Goal: Task Accomplishment & Management: Manage account settings

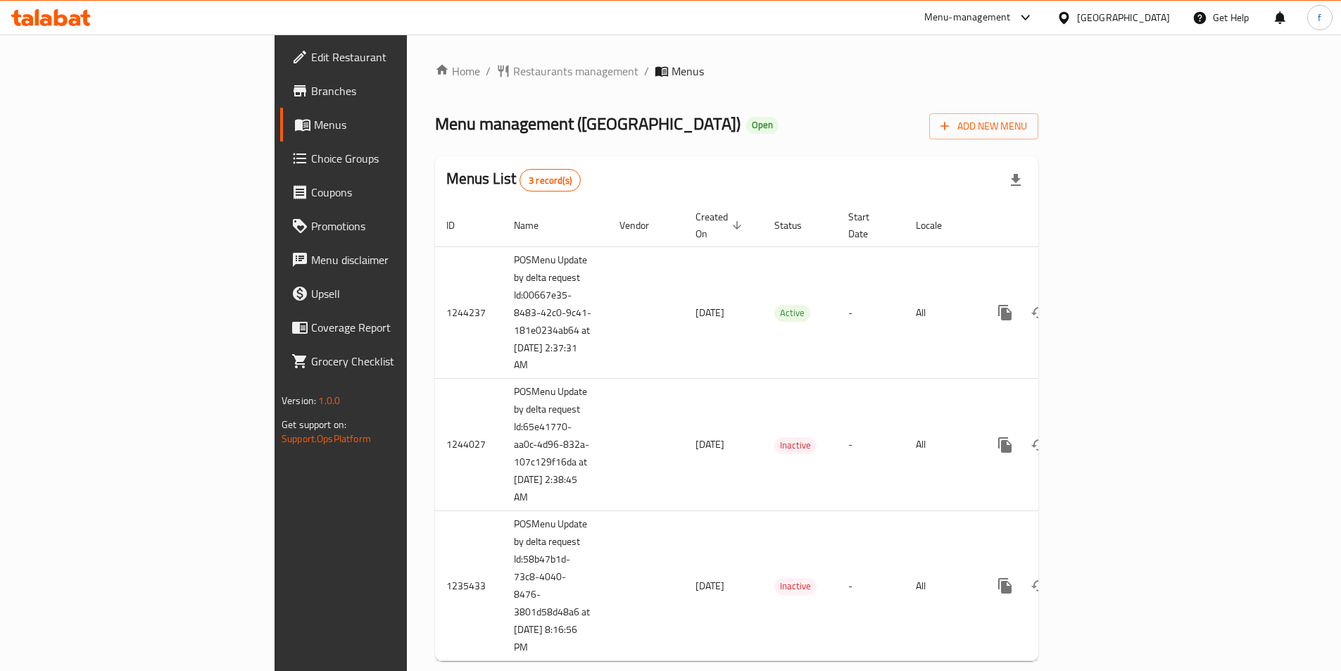
click at [311, 85] on span "Branches" at bounding box center [399, 90] width 176 height 17
click at [311, 91] on span "Branches" at bounding box center [399, 90] width 176 height 17
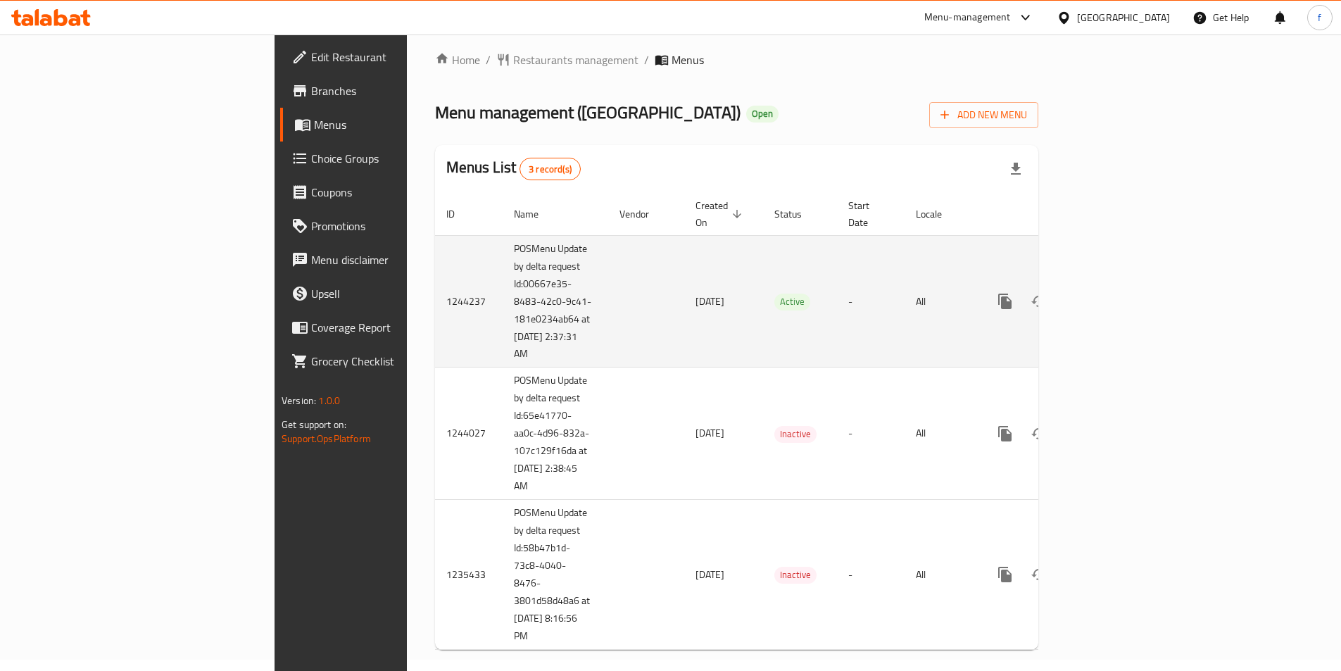
scroll to position [14, 0]
click at [1115, 290] on icon "enhanced table" at bounding box center [1106, 298] width 17 height 17
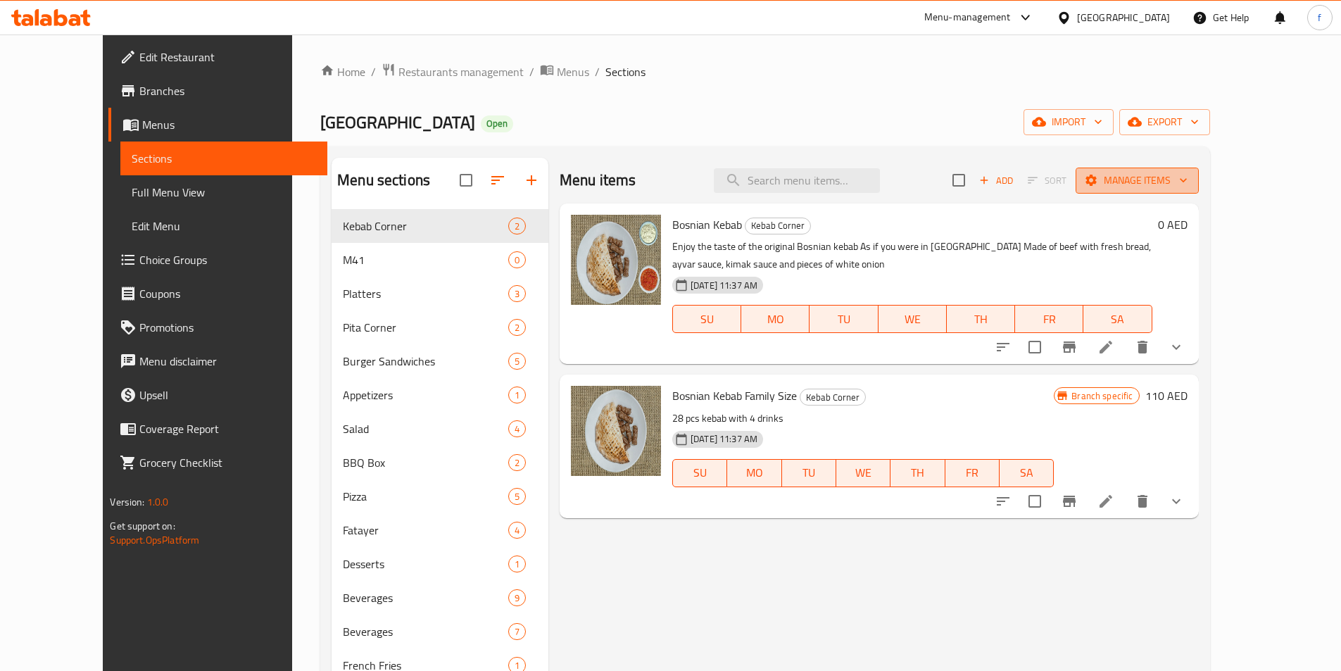
click at [1187, 176] on span "Manage items" at bounding box center [1137, 181] width 101 height 18
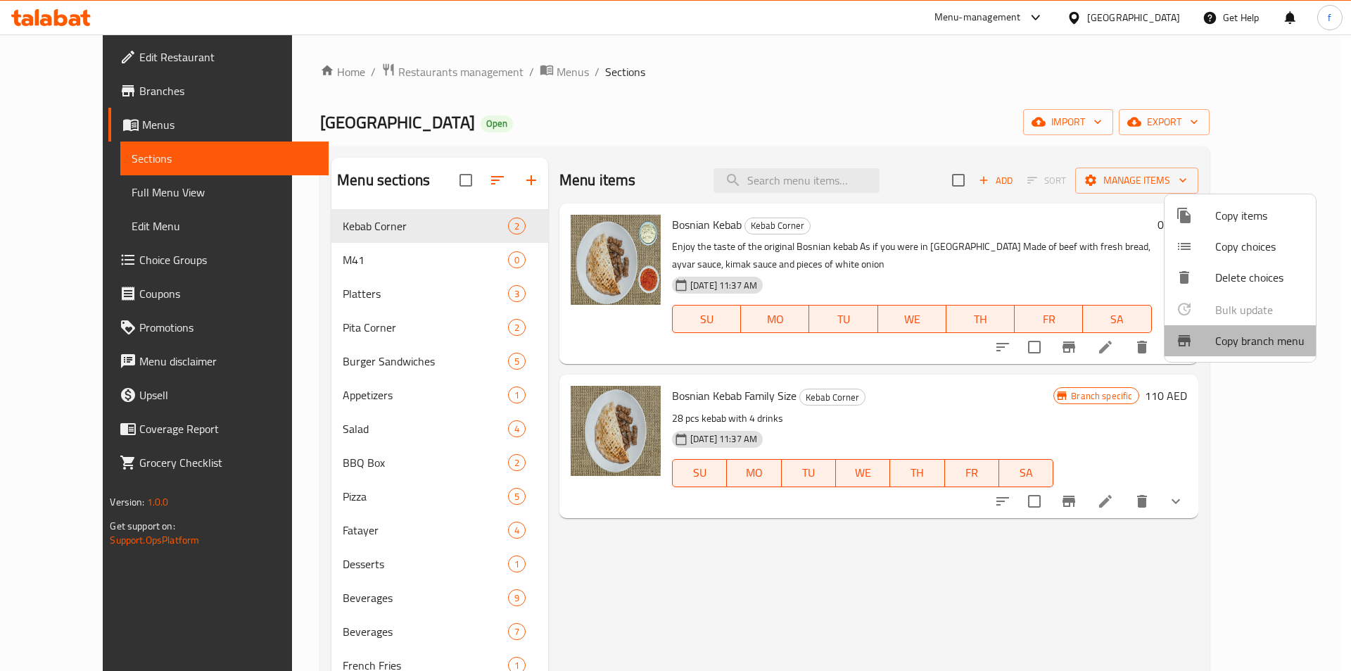
click at [1210, 336] on div at bounding box center [1195, 340] width 39 height 17
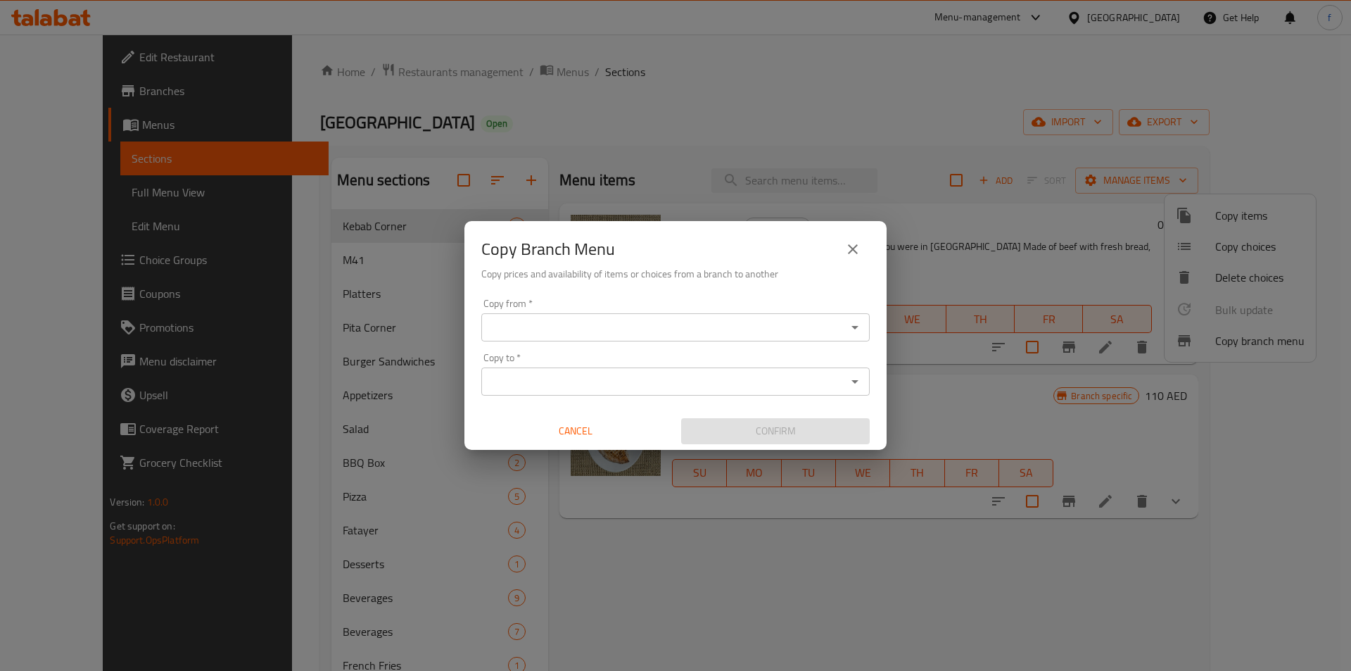
click at [543, 330] on input "Copy from   *" at bounding box center [664, 327] width 357 height 20
click at [519, 332] on input "Copy from   *" at bounding box center [664, 327] width 357 height 20
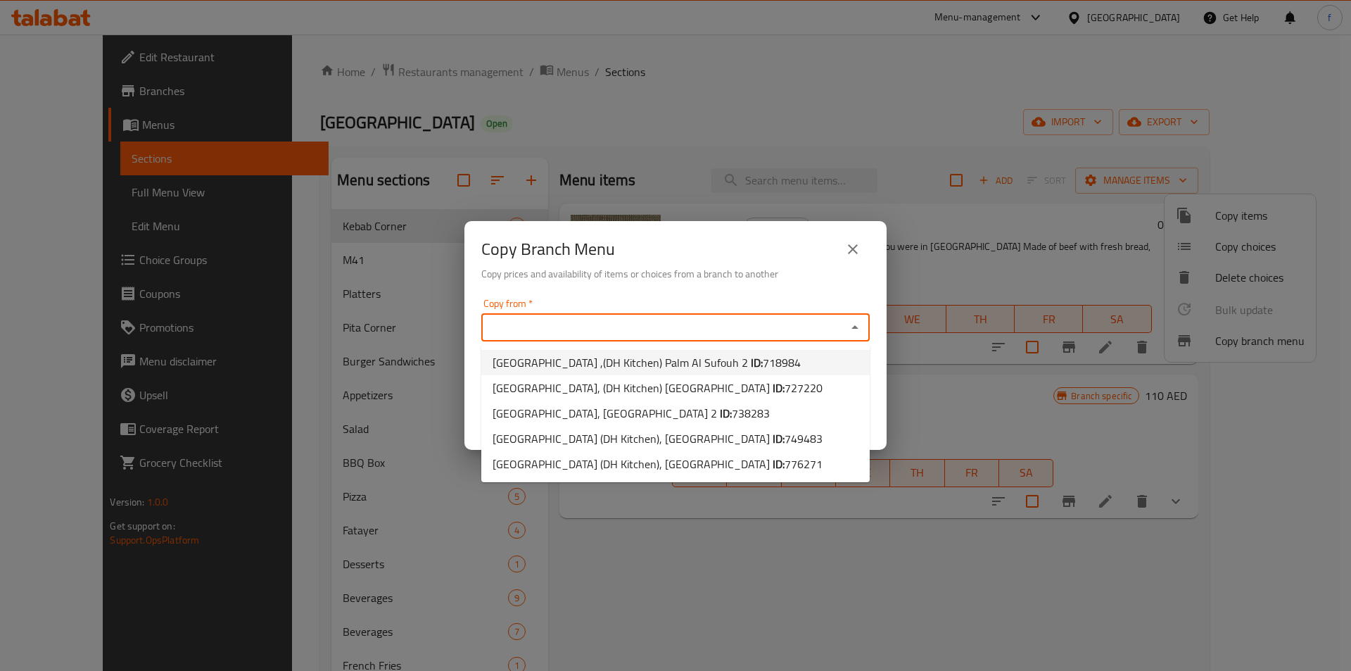
click at [676, 359] on span "Bosnian Village ,(DH Kitchen) Palm Al Sufouh 2 ID: 718984" at bounding box center [647, 362] width 308 height 17
type input "Bosnian Village ,(DH Kitchen) Palm Al Sufouh 2"
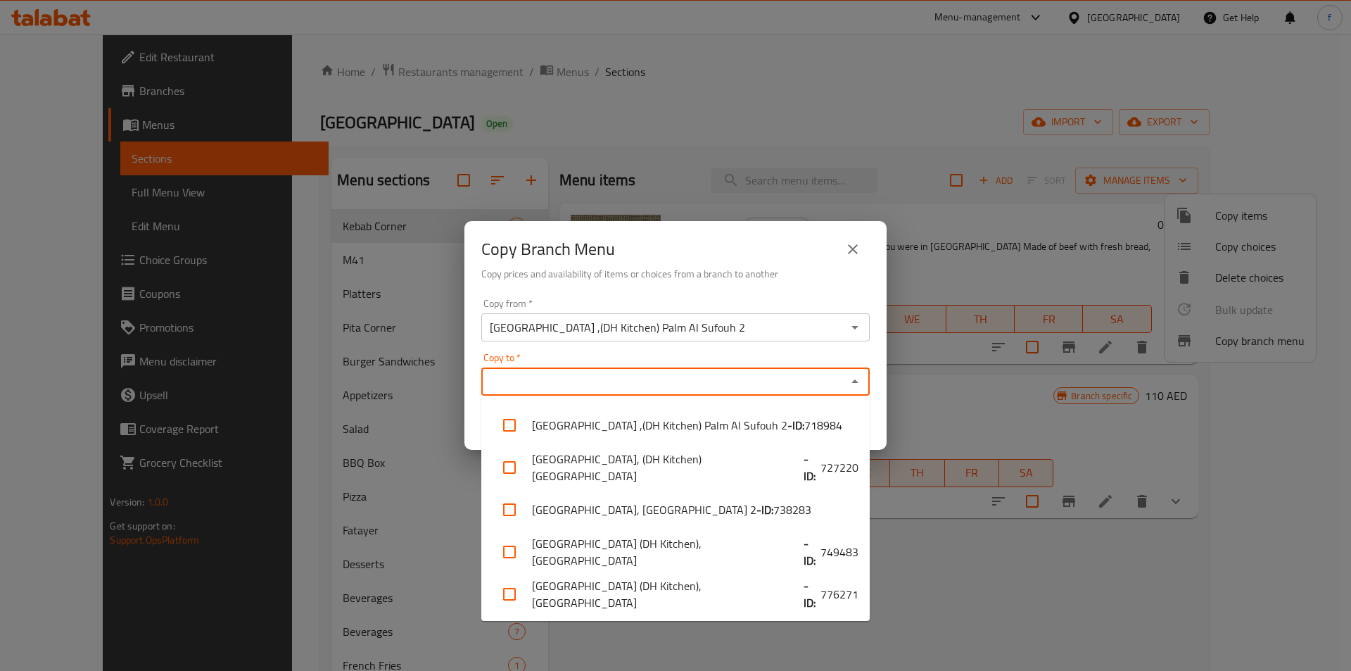
click at [583, 378] on input "Copy to   *" at bounding box center [664, 382] width 357 height 20
click at [697, 603] on li "Bosnian Village (DH Kitchen), Al Muteena - ID: 776271" at bounding box center [675, 594] width 389 height 42
checkbox input "true"
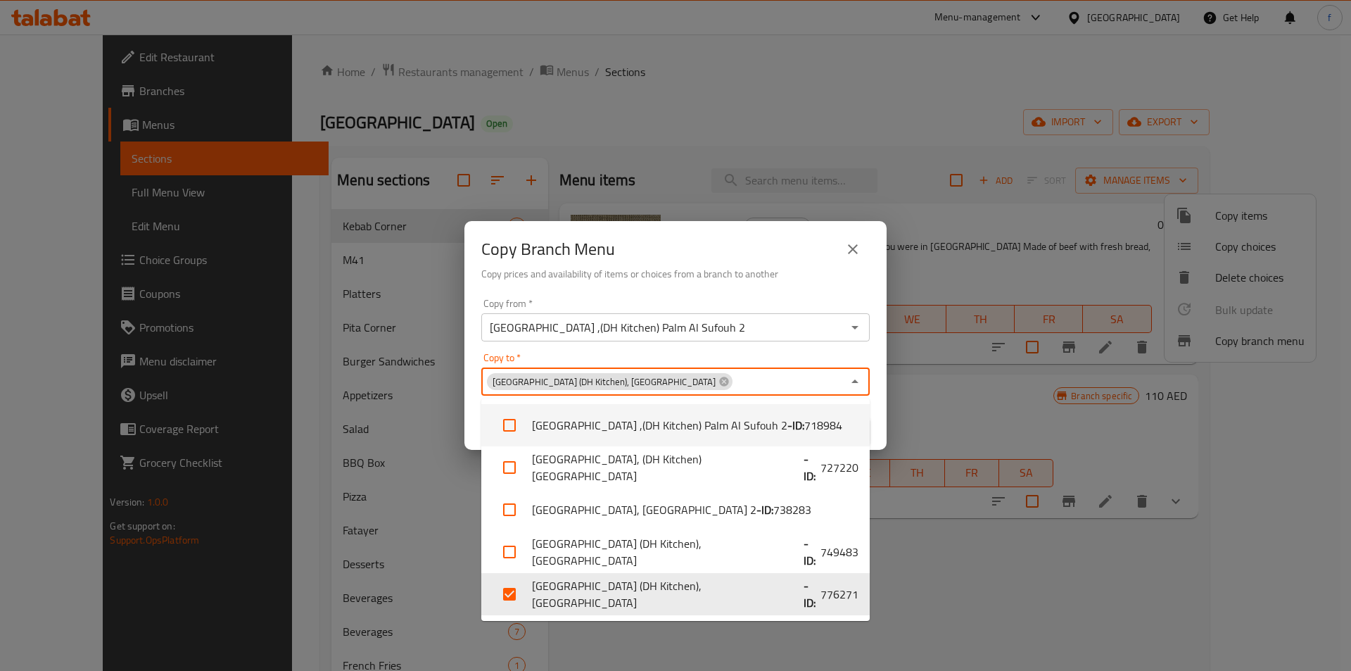
click at [779, 339] on div "Bosnian Village ,(DH Kitchen) Palm Al Sufouh 2 Copy from *" at bounding box center [675, 327] width 389 height 28
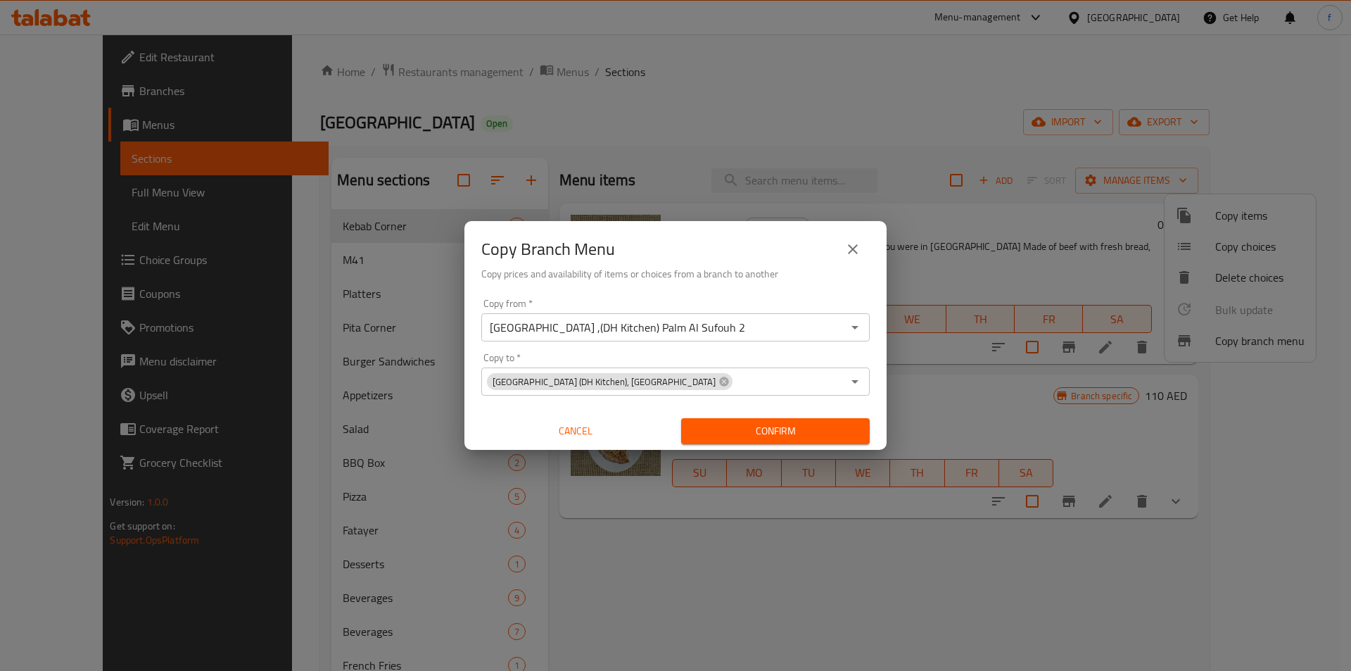
click at [776, 344] on div "Copy from   * Bosnian Village ,(DH Kitchen) Palm Al Sufouh 2 Copy from * Copy t…" at bounding box center [676, 371] width 422 height 157
click at [777, 422] on span "Confirm" at bounding box center [776, 431] width 166 height 18
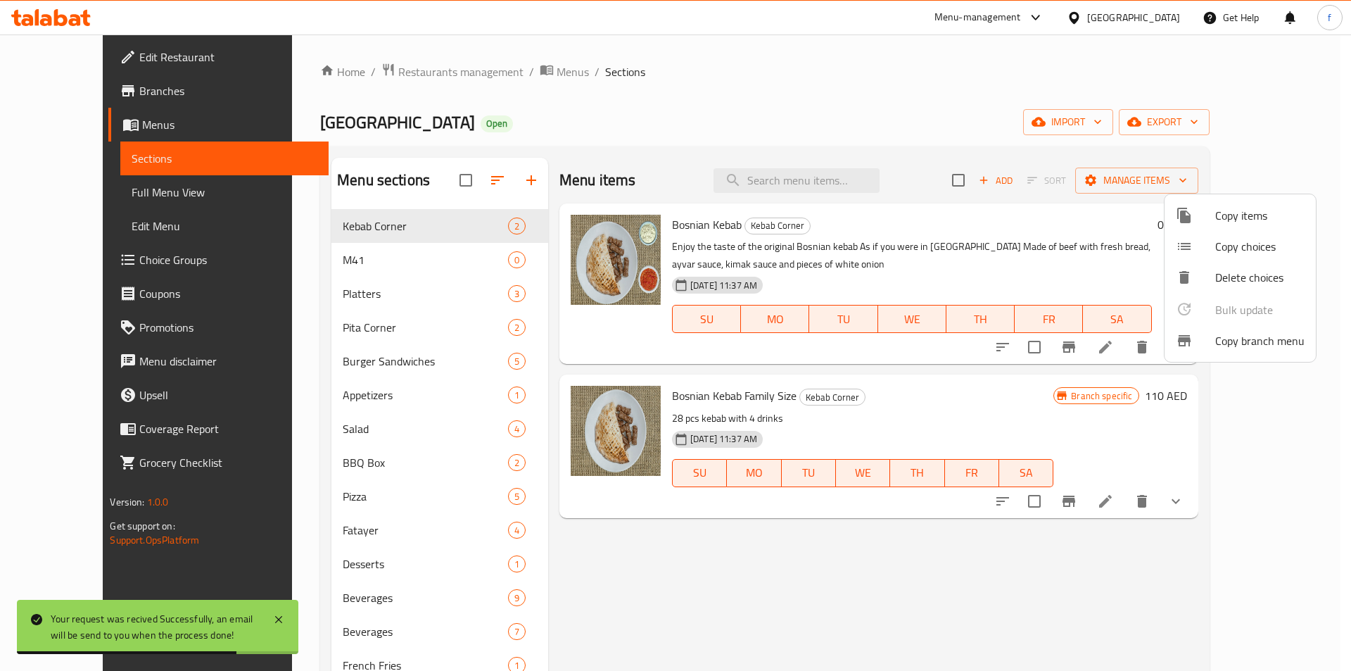
click at [116, 196] on div at bounding box center [675, 335] width 1351 height 671
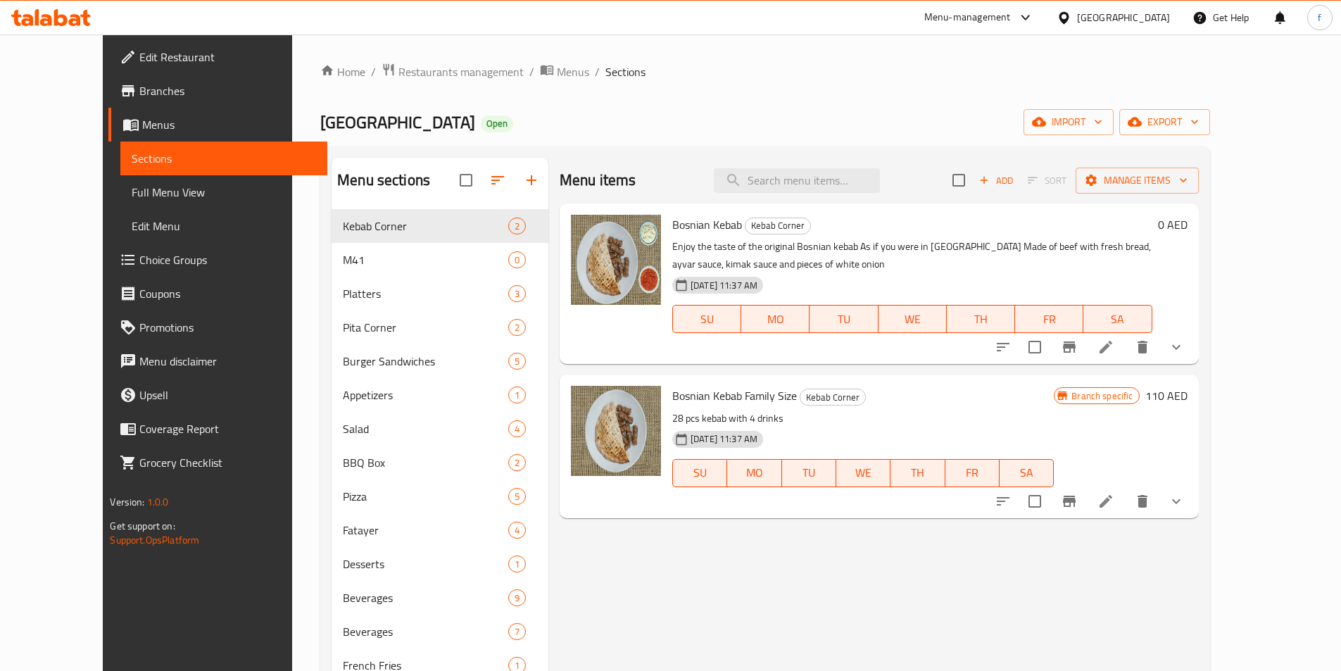
click at [1048, 80] on ol "Home / Restaurants management / Menus / Sections" at bounding box center [764, 72] width 889 height 18
click at [132, 187] on span "Full Menu View" at bounding box center [224, 192] width 184 height 17
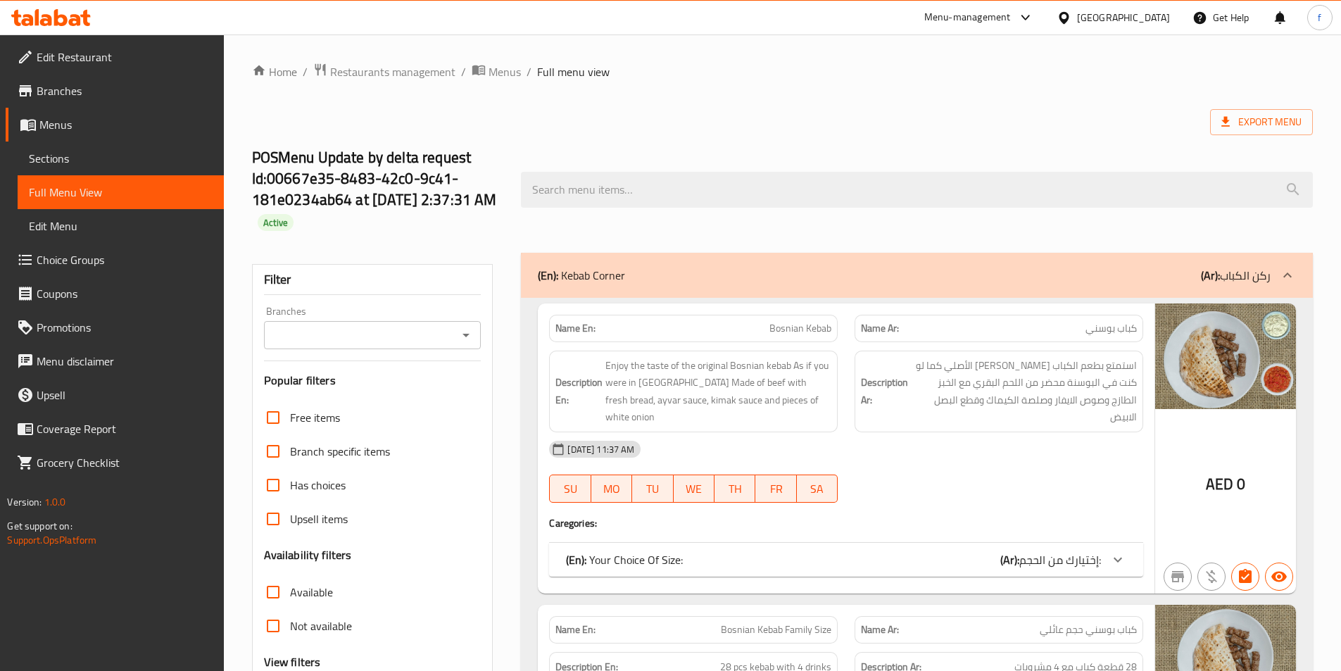
click at [592, 322] on strong "Name En:" at bounding box center [575, 328] width 40 height 15
copy strong "Name En:"
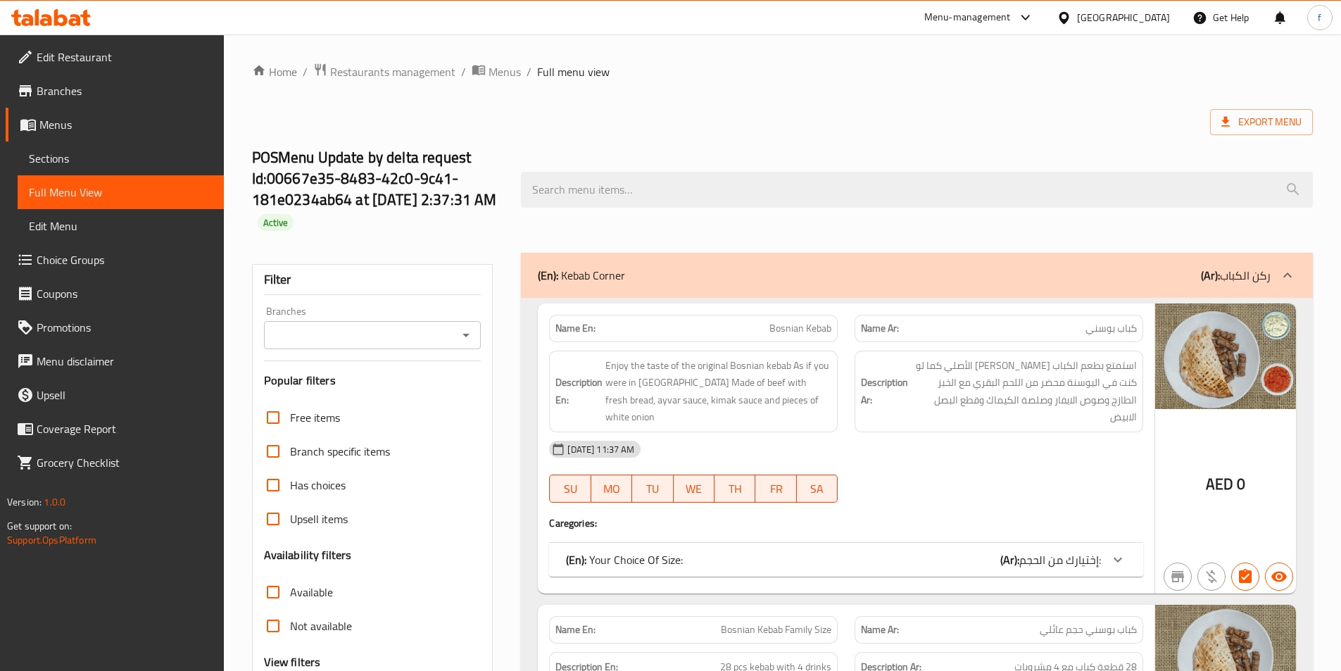
click at [588, 379] on strong "Description En:" at bounding box center [578, 391] width 47 height 34
copy strong "Description En:"
click at [970, 134] on div "POSMenu Update by delta request Id:00667e35-8483-42c0-9c41-181e0234ab64 at 8/14…" at bounding box center [783, 190] width 1078 height 126
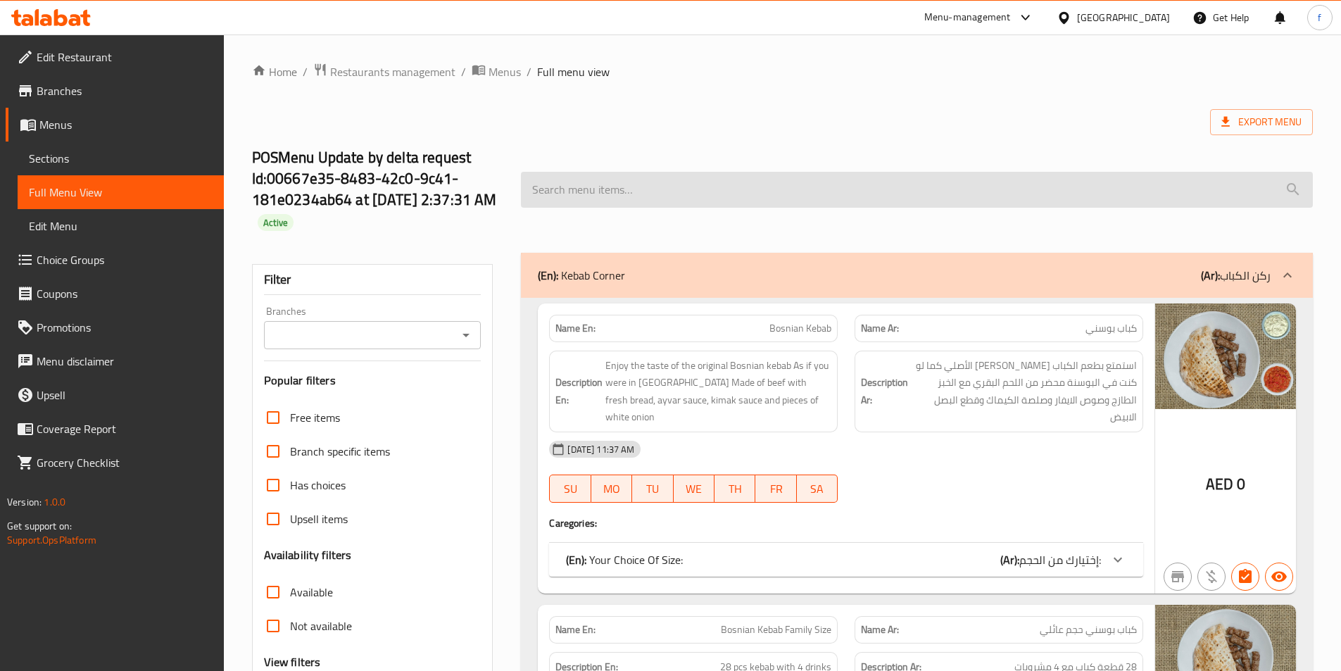
click at [921, 198] on input "search" at bounding box center [917, 190] width 792 height 36
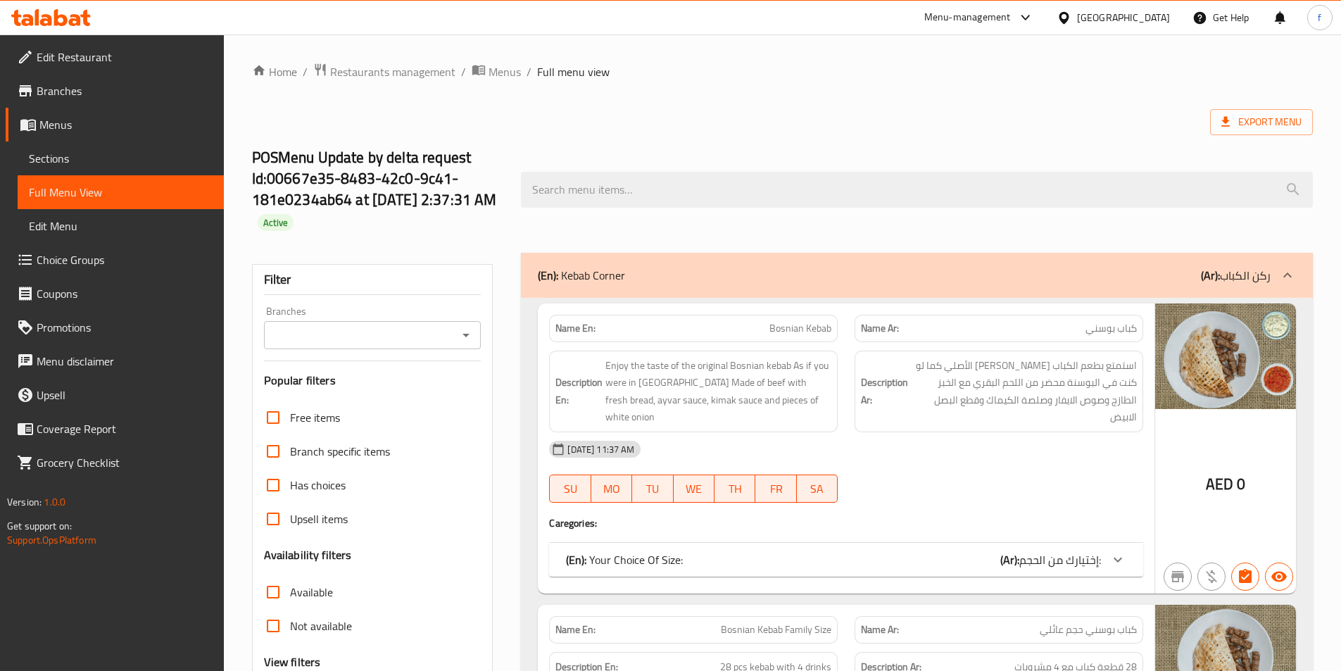
click at [964, 131] on div "POSMenu Update by delta request Id:00667e35-8483-42c0-9c41-181e0234ab64 at 8/14…" at bounding box center [783, 190] width 1078 height 126
click at [86, 132] on span "Menus" at bounding box center [125, 124] width 173 height 17
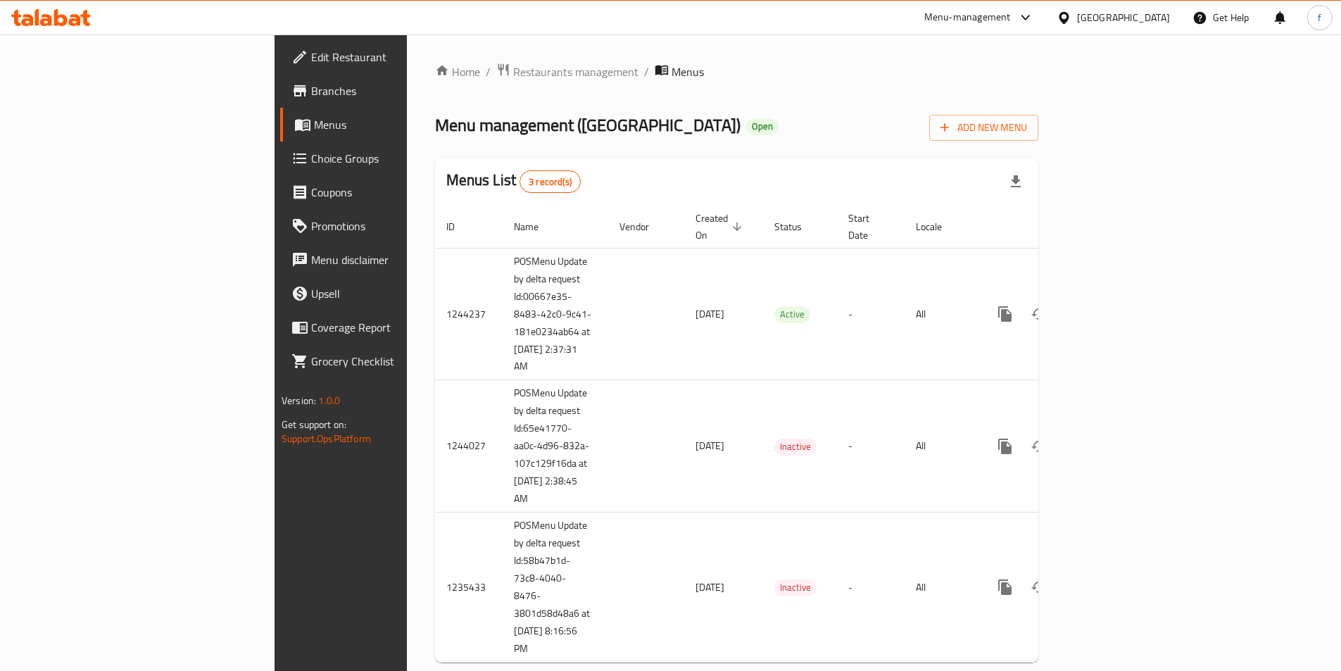
click at [311, 97] on span "Branches" at bounding box center [399, 90] width 176 height 17
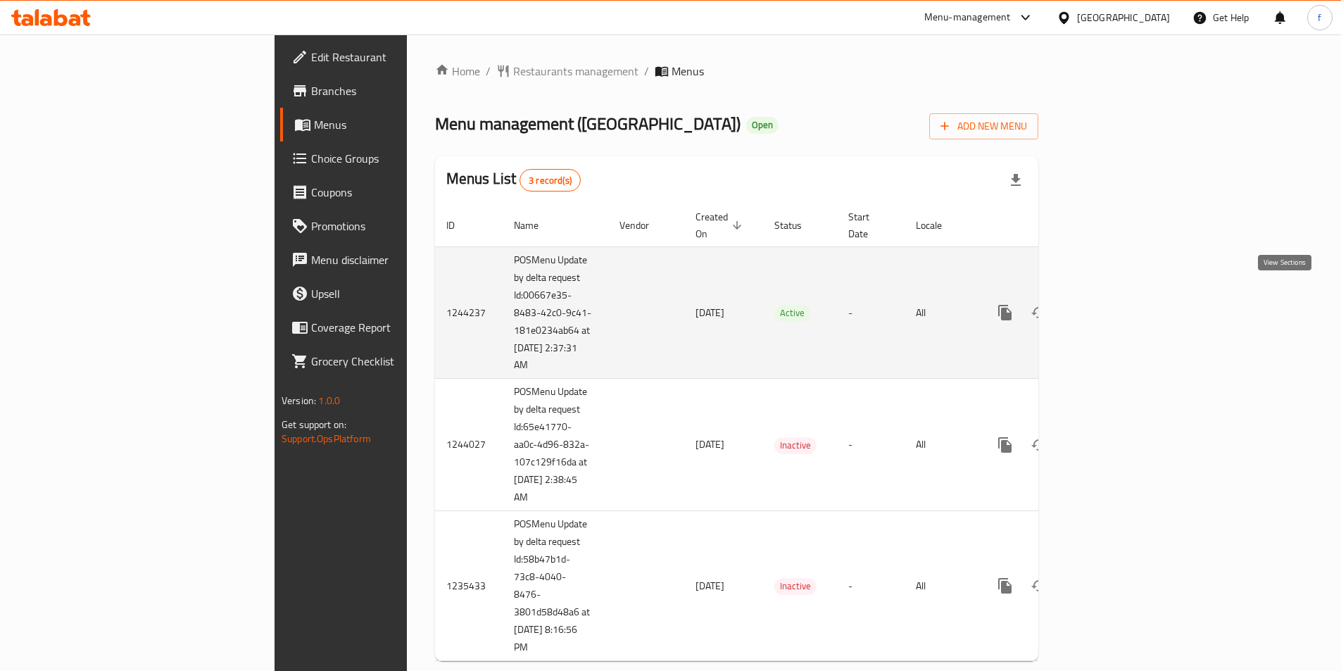
click at [1115, 304] on icon "enhanced table" at bounding box center [1106, 312] width 17 height 17
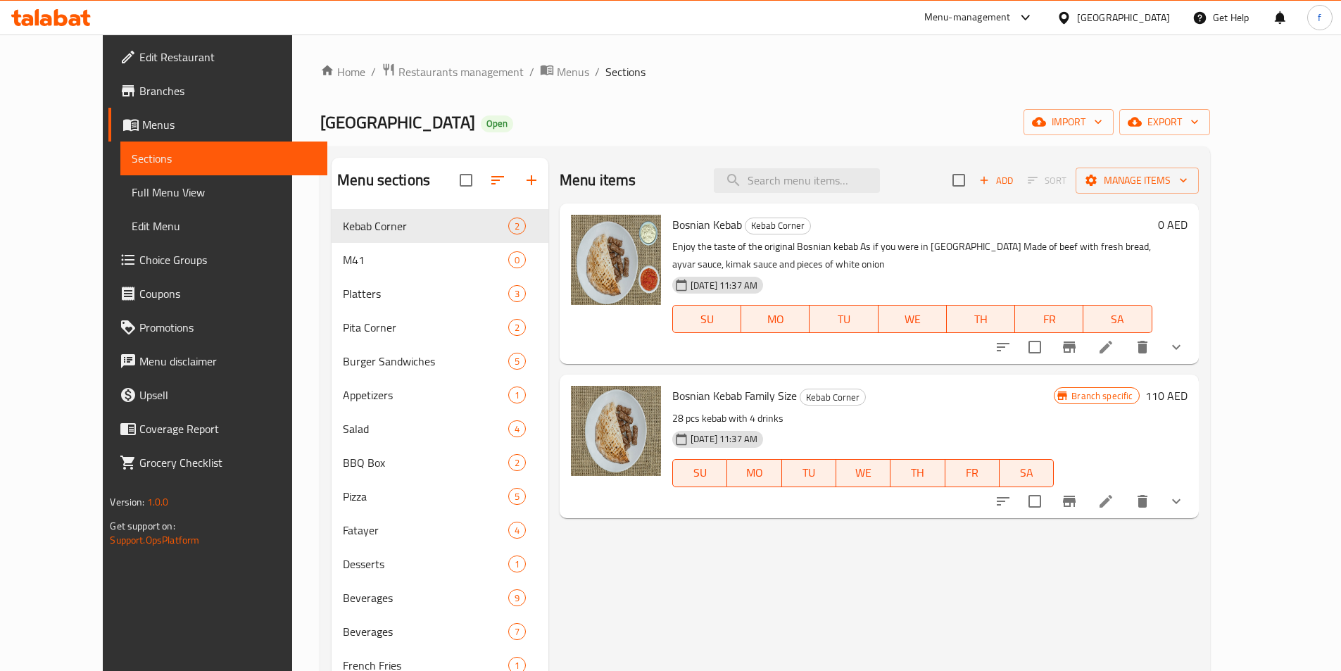
click at [132, 187] on span "Full Menu View" at bounding box center [224, 192] width 184 height 17
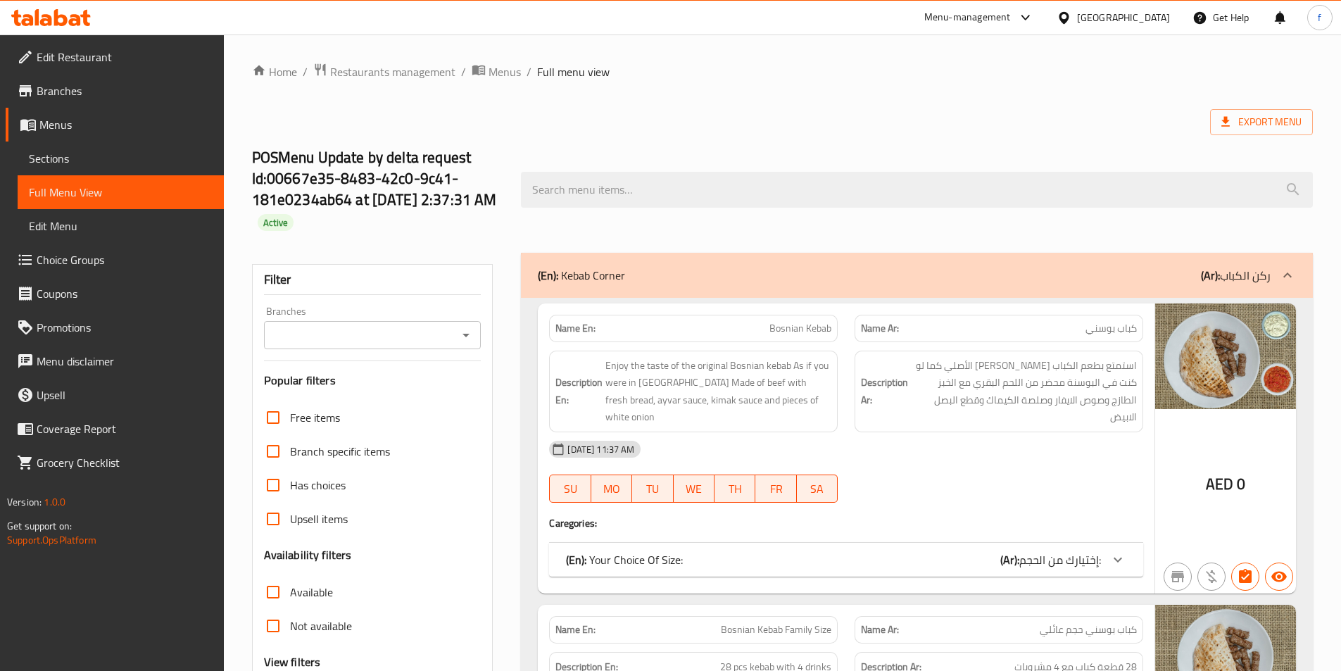
click at [595, 131] on div "POSMenu Update by delta request Id:00667e35-8483-42c0-9c41-181e0234ab64 at 8/14…" at bounding box center [783, 190] width 1078 height 126
click at [918, 69] on ol "Home / Restaurants management / Menus / Full menu view" at bounding box center [782, 72] width 1061 height 18
click at [82, 85] on span "Branches" at bounding box center [125, 90] width 176 height 17
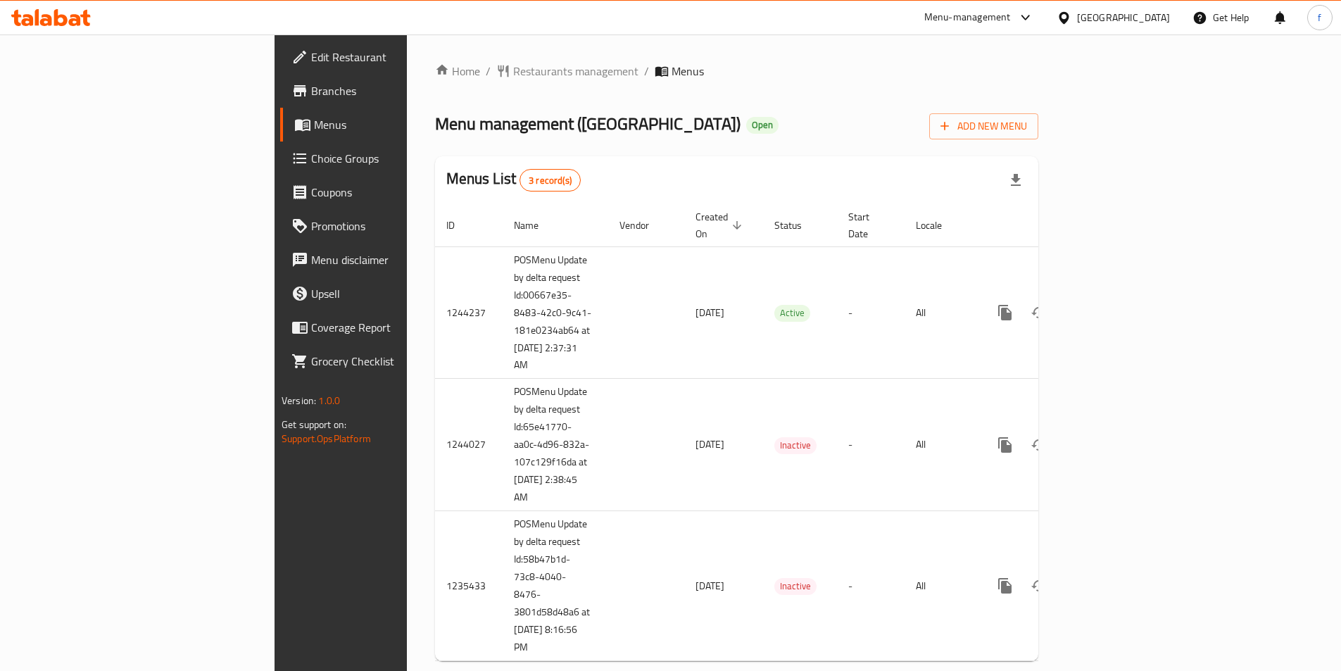
click at [311, 90] on span "Branches" at bounding box center [399, 90] width 176 height 17
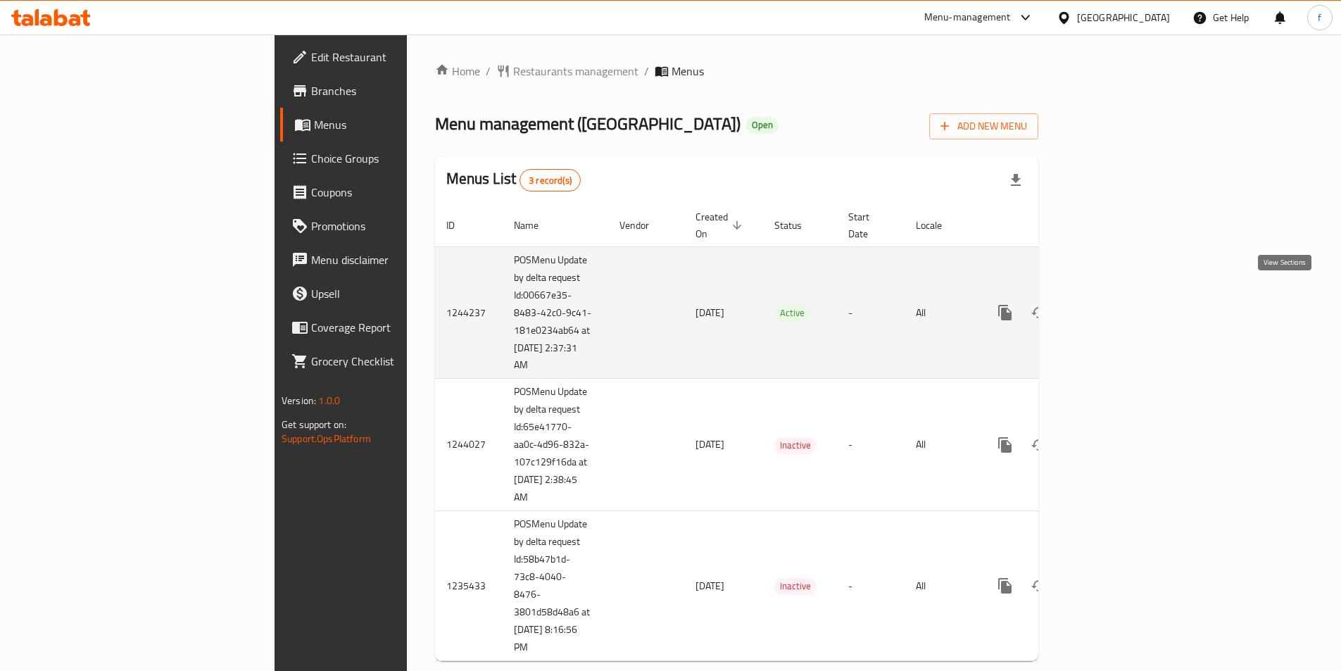
click at [1115, 304] on icon "enhanced table" at bounding box center [1106, 312] width 17 height 17
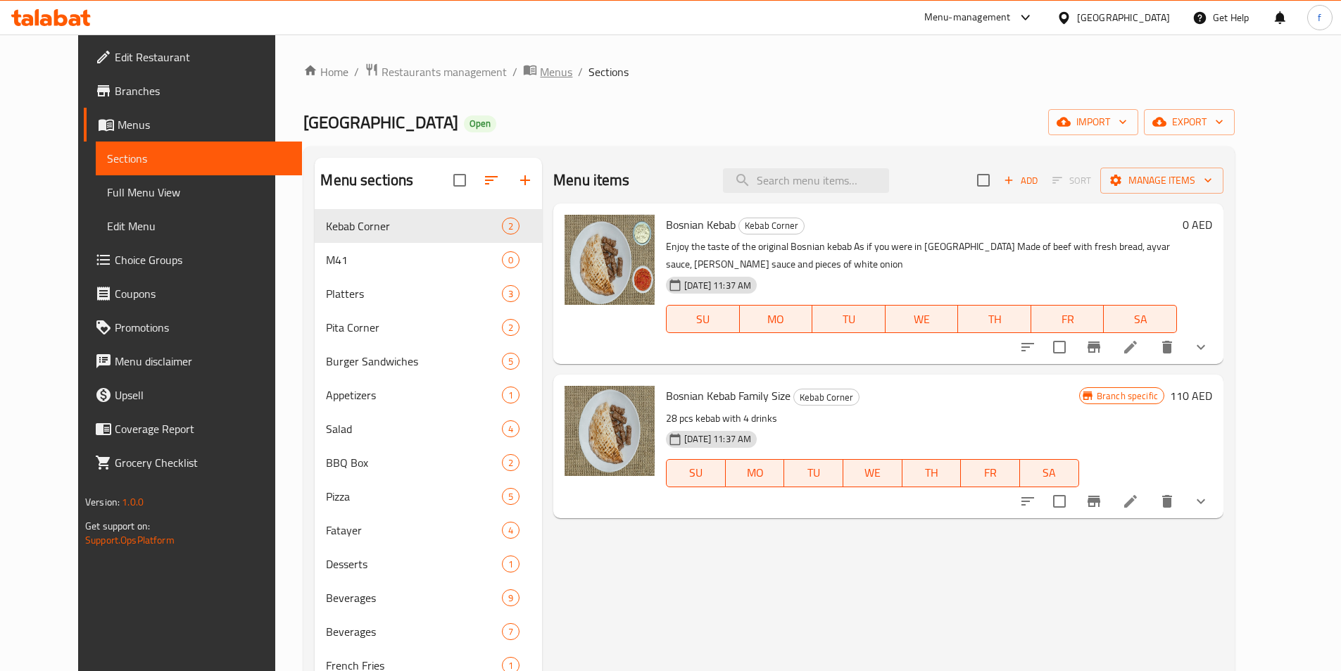
click at [540, 72] on span "Menus" at bounding box center [556, 71] width 32 height 17
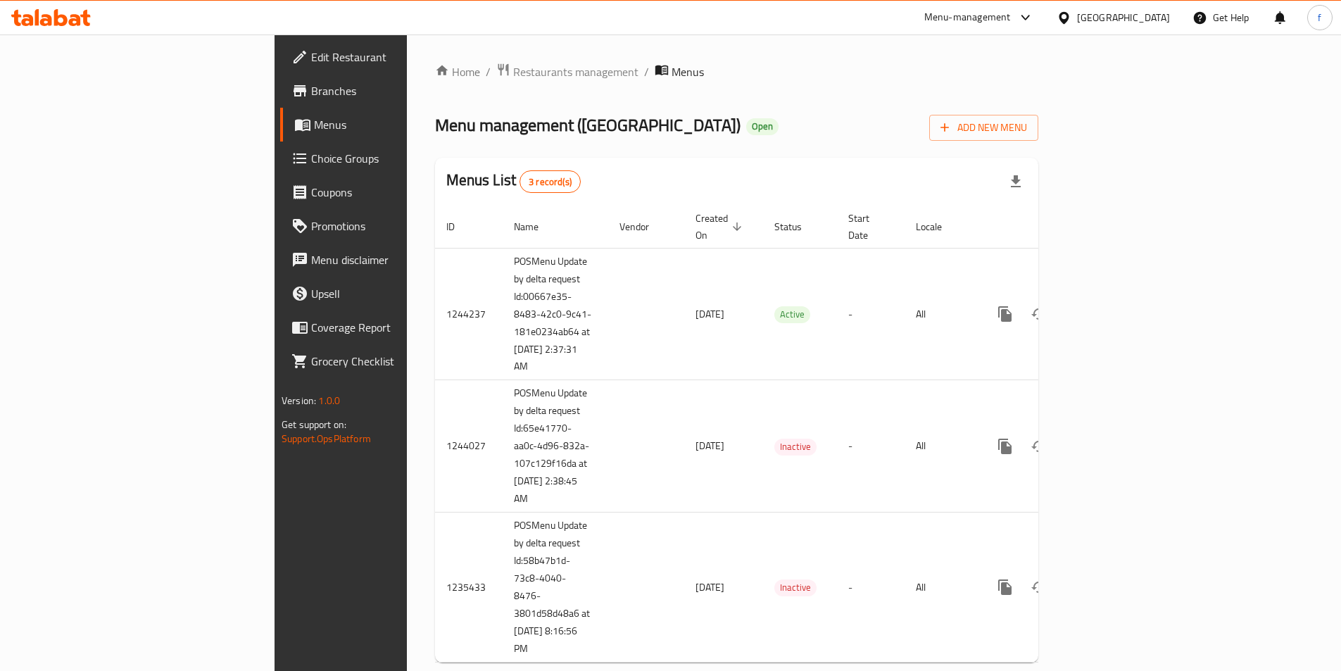
click at [311, 61] on span "Edit Restaurant" at bounding box center [399, 57] width 176 height 17
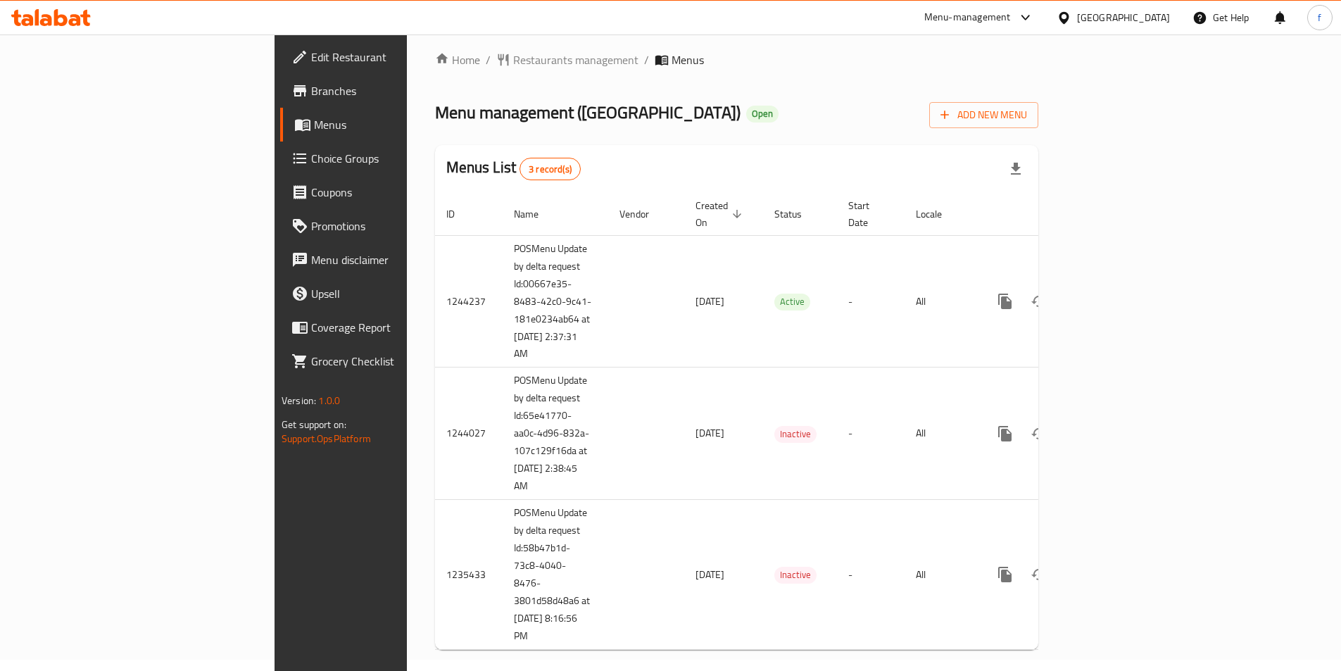
scroll to position [14, 0]
